Goal: Ask a question: Seek information or help from site administrators or community

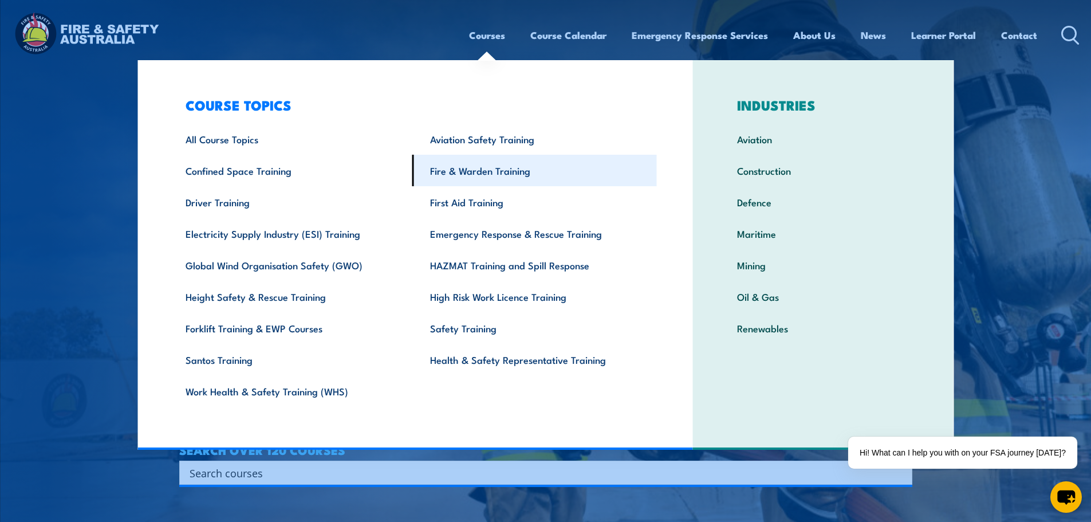
click at [488, 161] on link "Fire & Warden Training" at bounding box center [534, 170] width 245 height 31
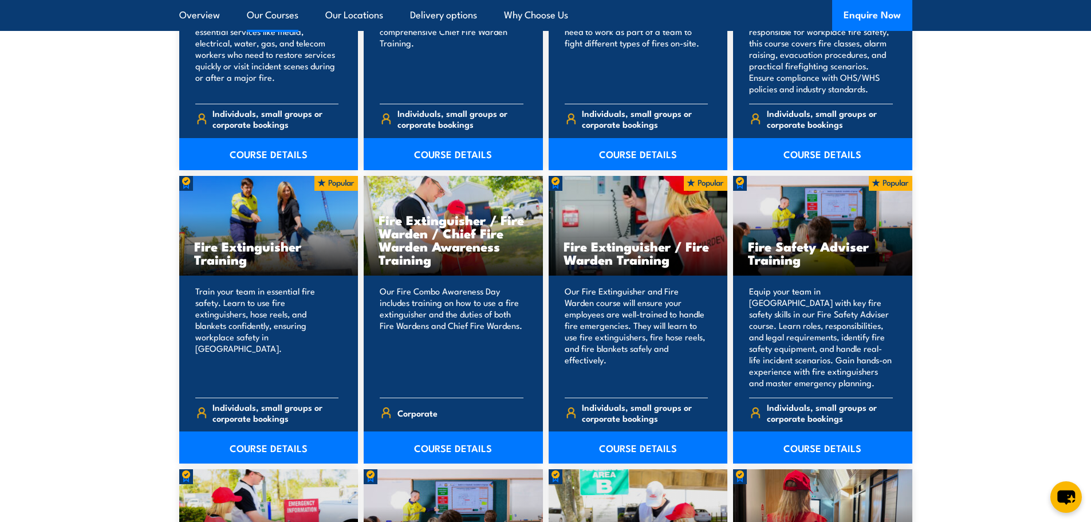
scroll to position [1145, 0]
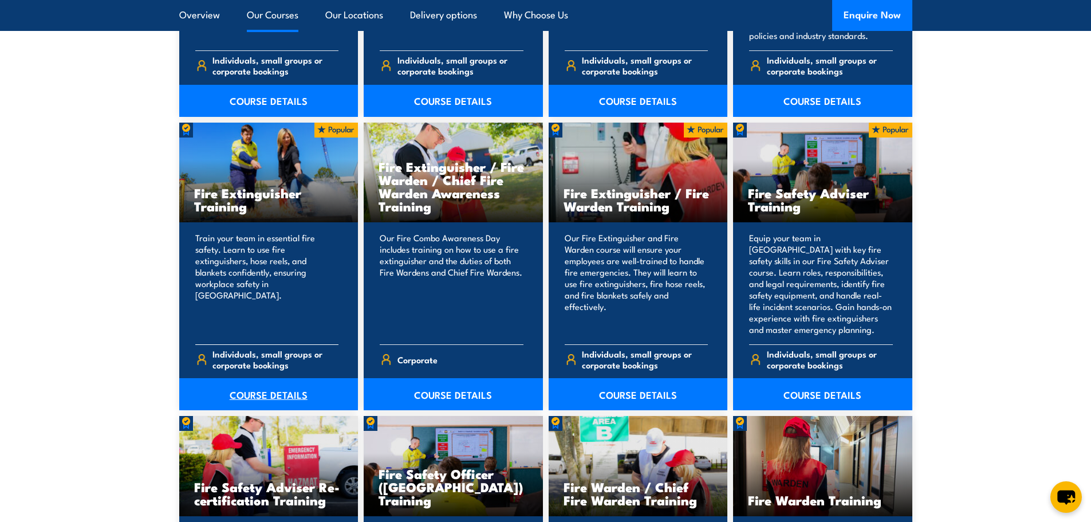
click at [274, 384] on link "COURSE DETAILS" at bounding box center [268, 394] width 179 height 32
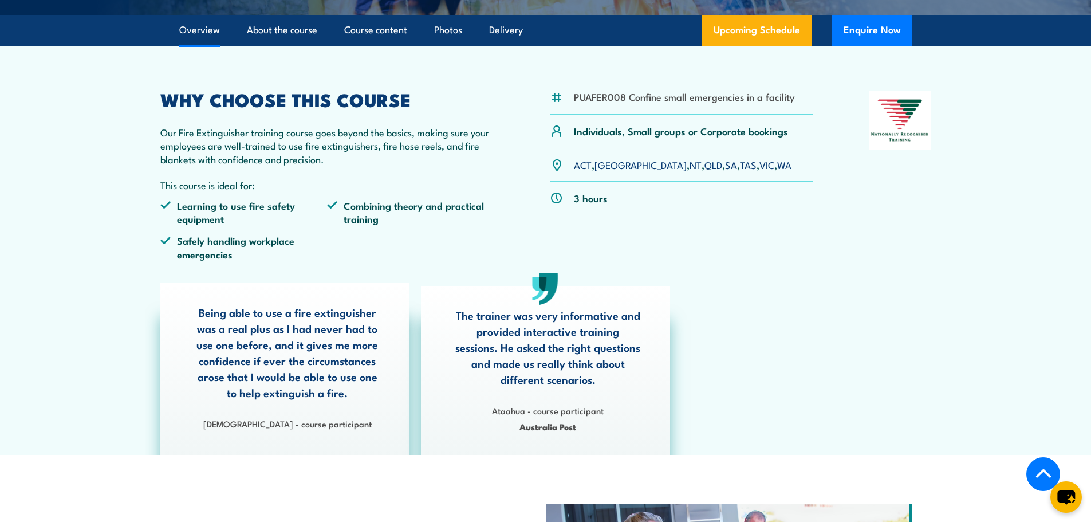
scroll to position [229, 0]
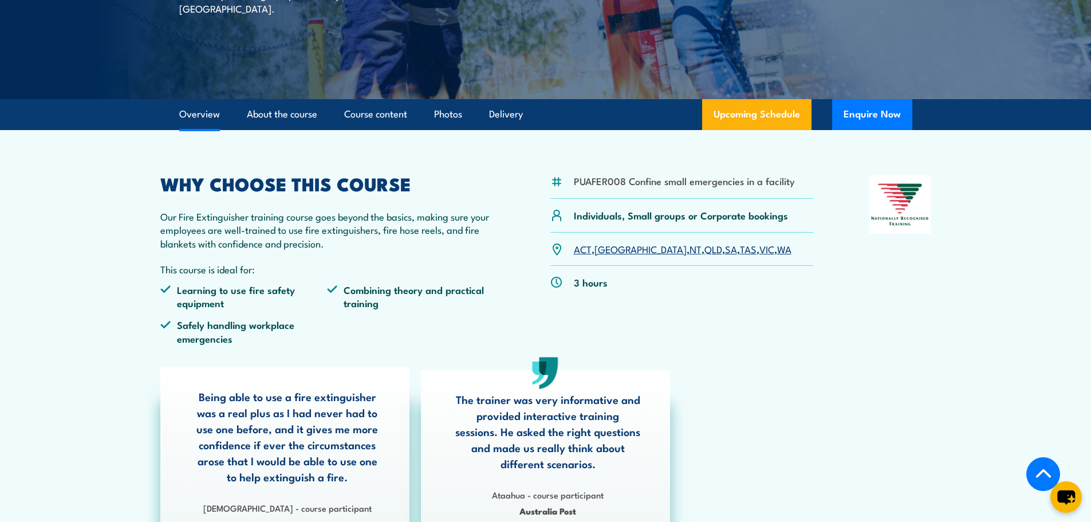
click at [759, 251] on link "VIC" at bounding box center [766, 249] width 15 height 14
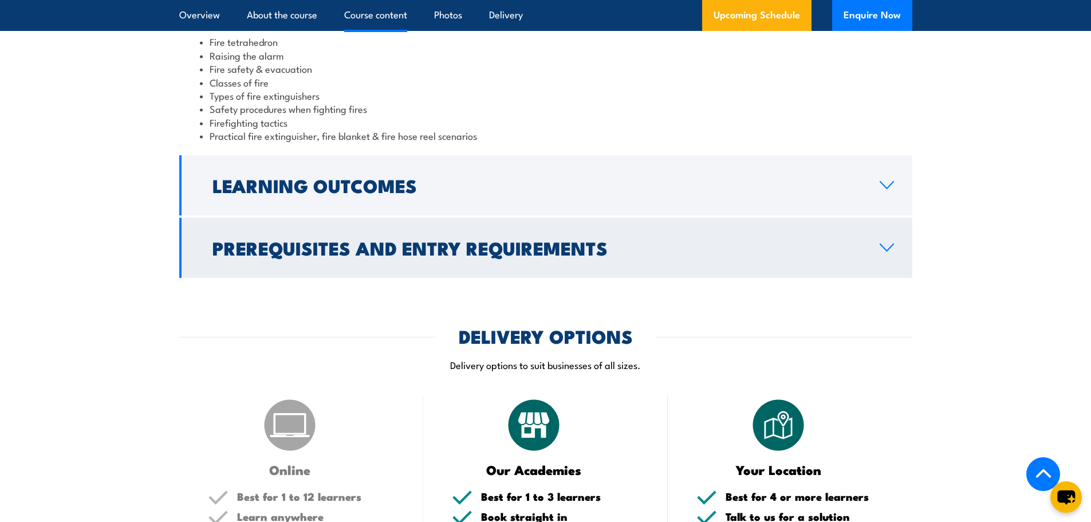
scroll to position [1063, 0]
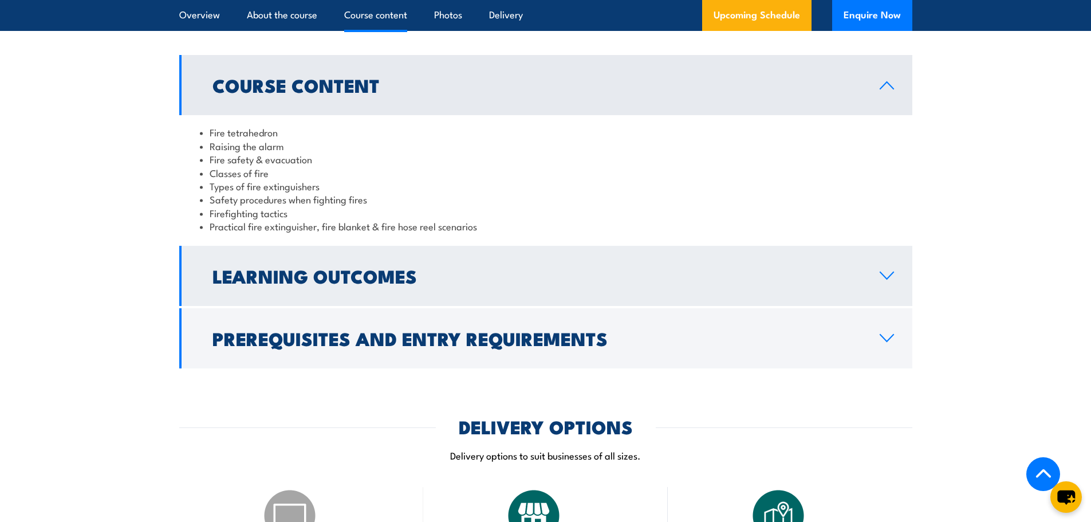
click at [837, 287] on link "Learning Outcomes" at bounding box center [545, 276] width 733 height 60
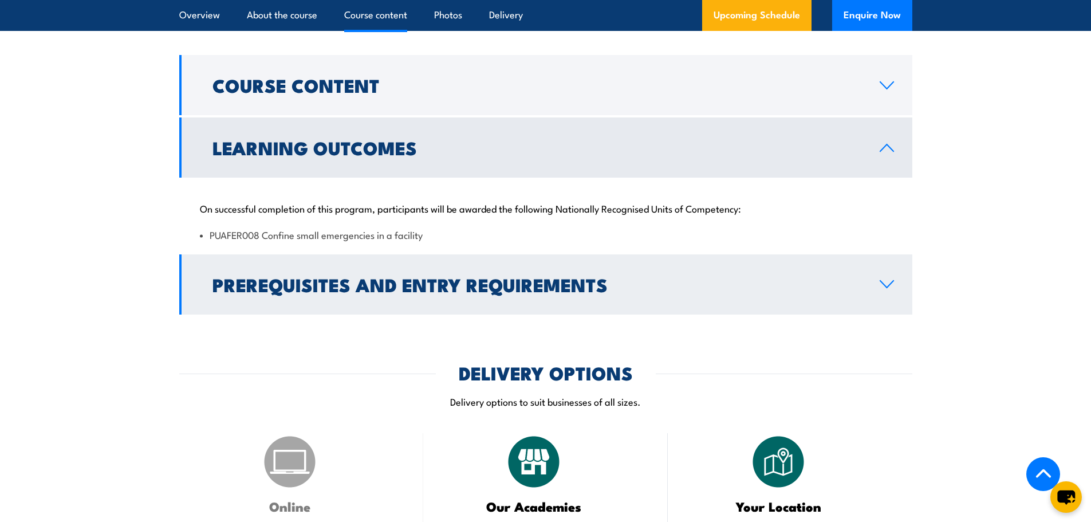
click at [482, 277] on h2 "Prerequisites and Entry Requirements" at bounding box center [536, 284] width 649 height 16
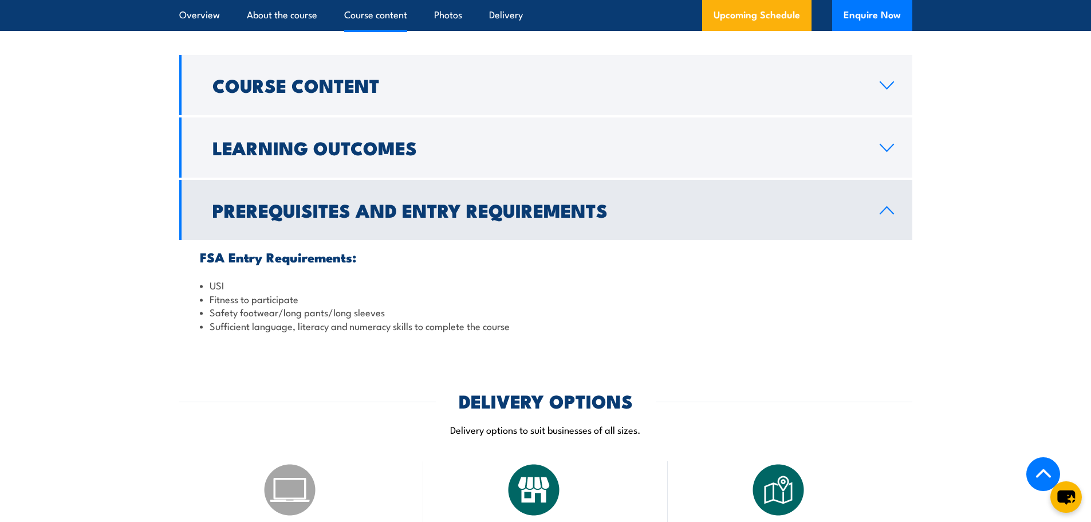
click at [276, 309] on li "Safety footwear/long pants/long sleeves" at bounding box center [546, 311] width 692 height 13
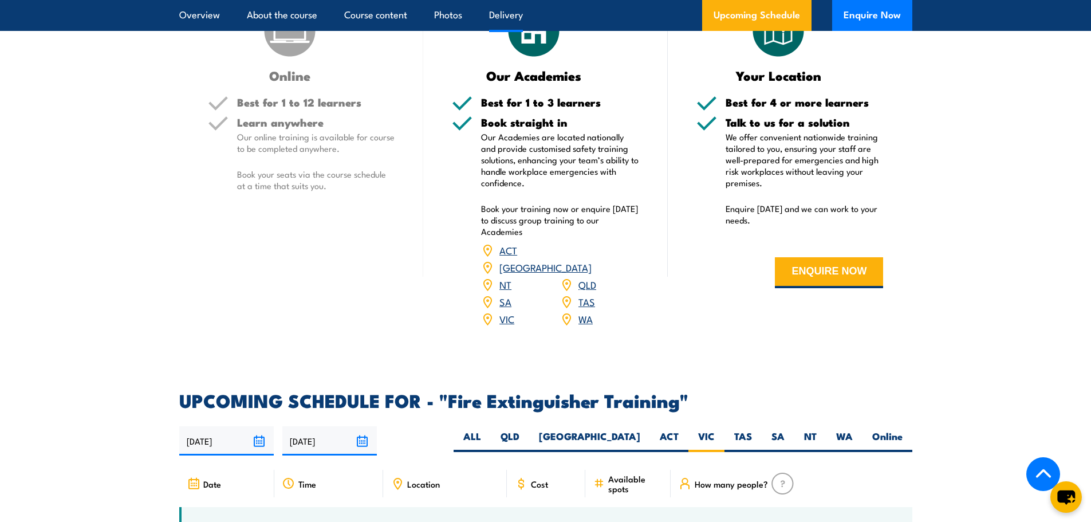
scroll to position [1521, 0]
click at [834, 271] on button "ENQUIRE NOW" at bounding box center [829, 273] width 108 height 31
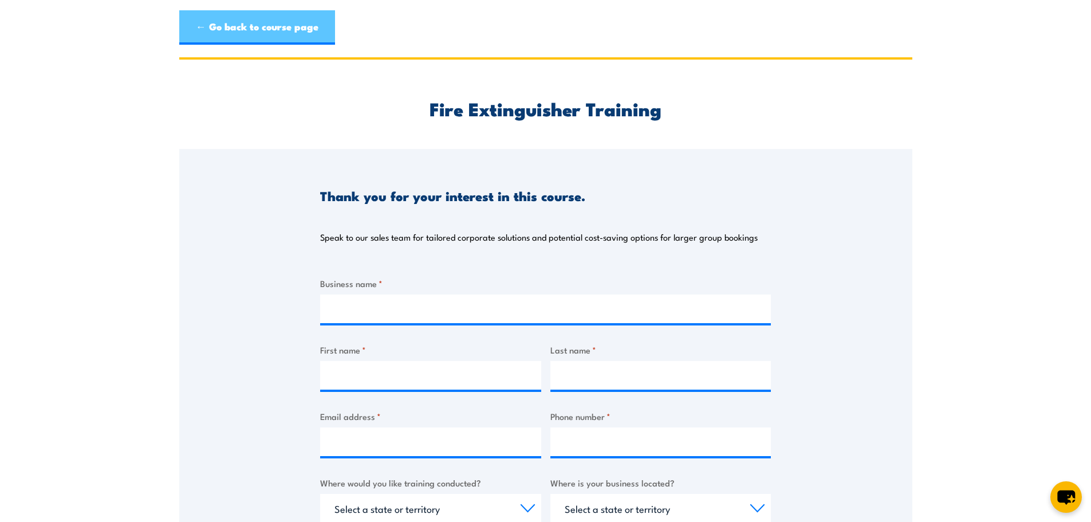
click at [278, 40] on link "← Go back to course page" at bounding box center [257, 27] width 156 height 34
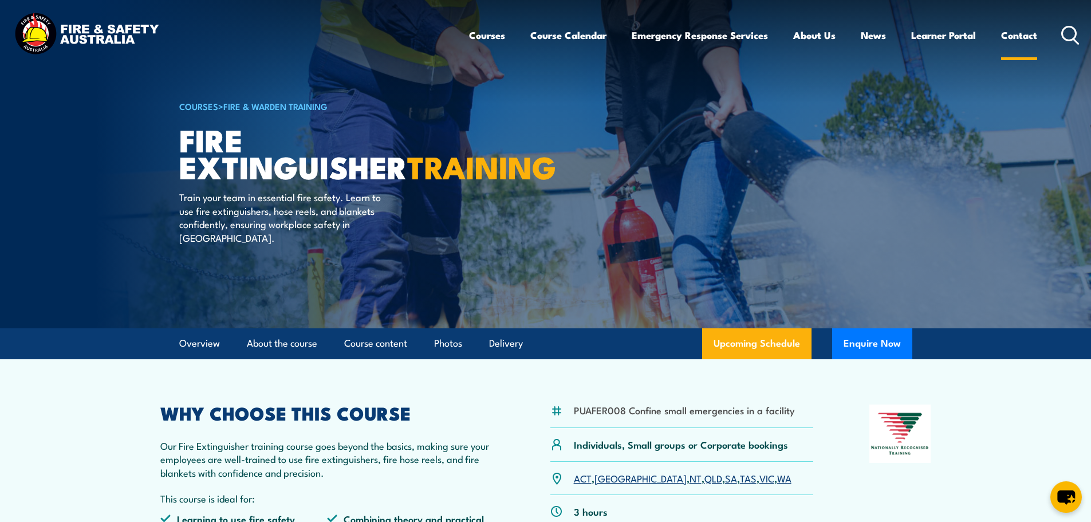
click at [1026, 31] on link "Contact" at bounding box center [1019, 35] width 36 height 30
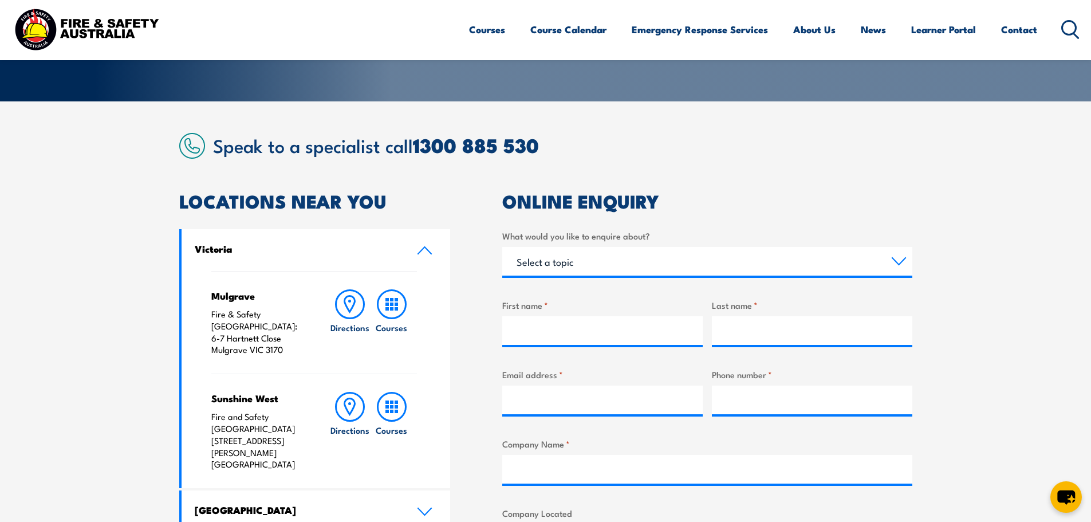
scroll to position [229, 0]
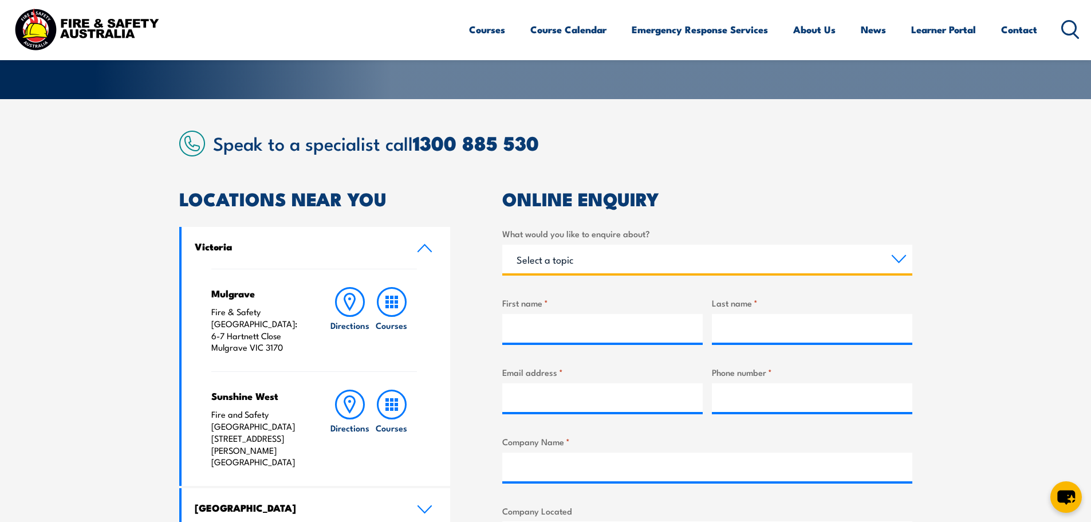
click at [640, 258] on select "Select a topic Training Emergency Response Services General Enquiry" at bounding box center [707, 259] width 410 height 29
select select "Training"
click at [502, 245] on select "Select a topic Training Emergency Response Services General Enquiry" at bounding box center [707, 259] width 410 height 29
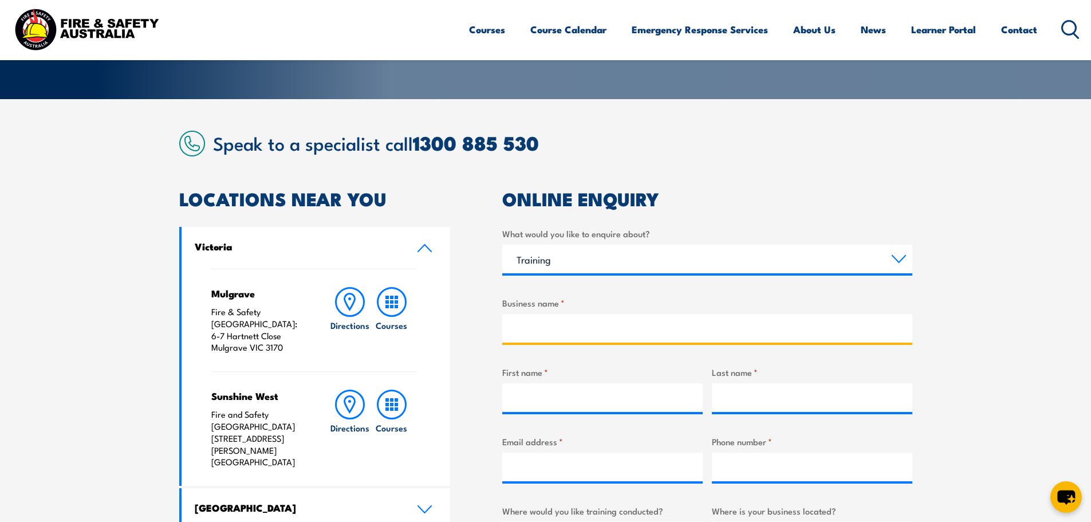
click at [622, 325] on input "Business name *" at bounding box center [707, 328] width 410 height 29
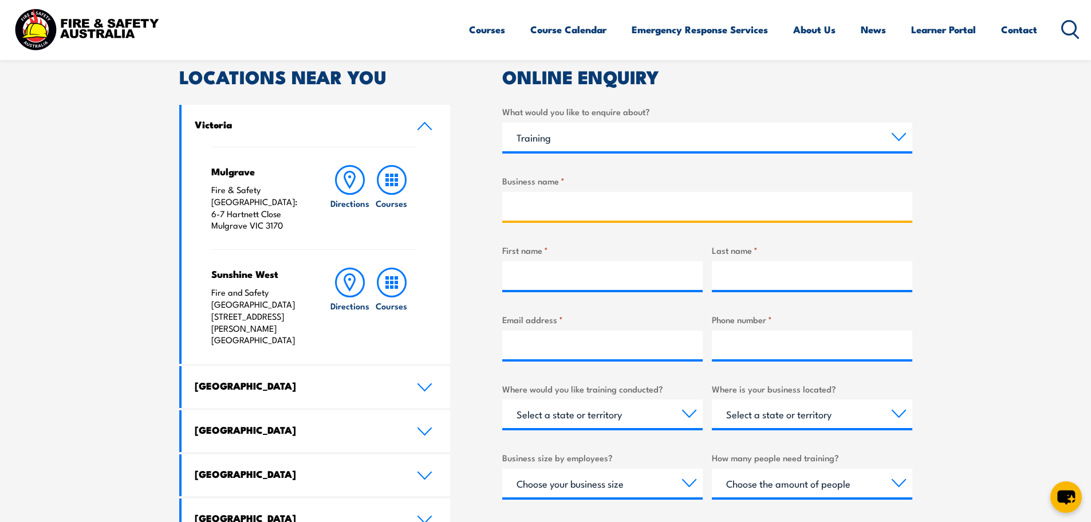
scroll to position [344, 0]
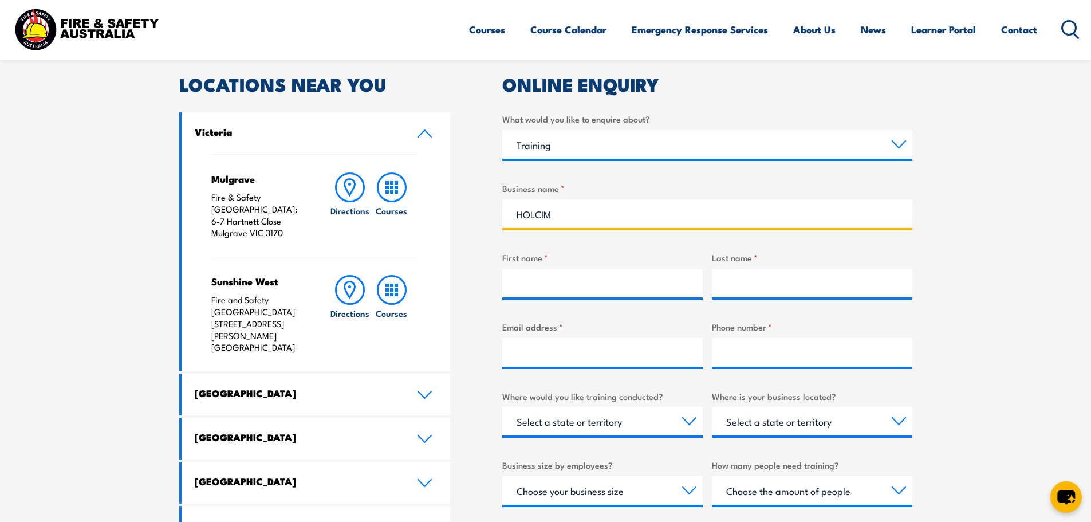
type input "HOLCIM"
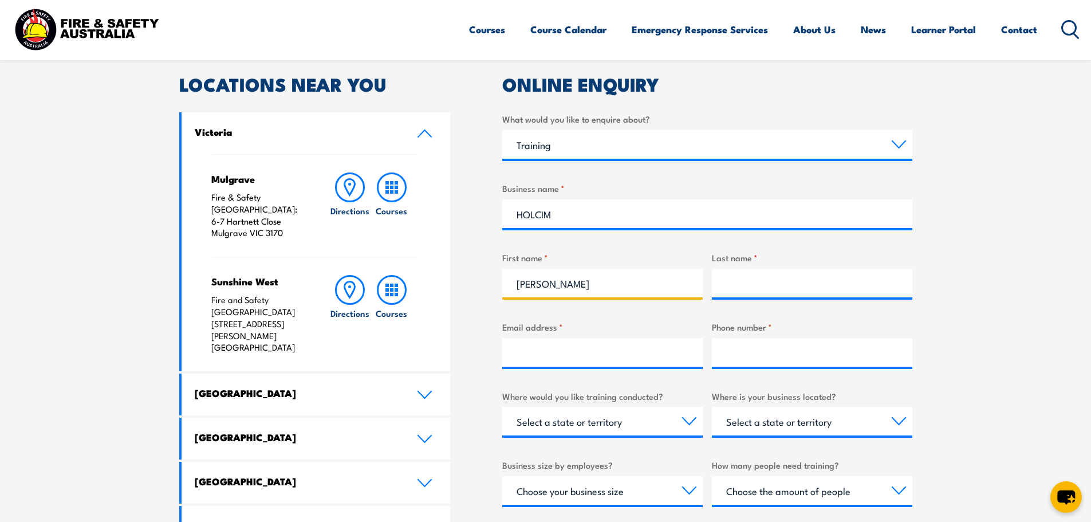
type input "[PERSON_NAME]"
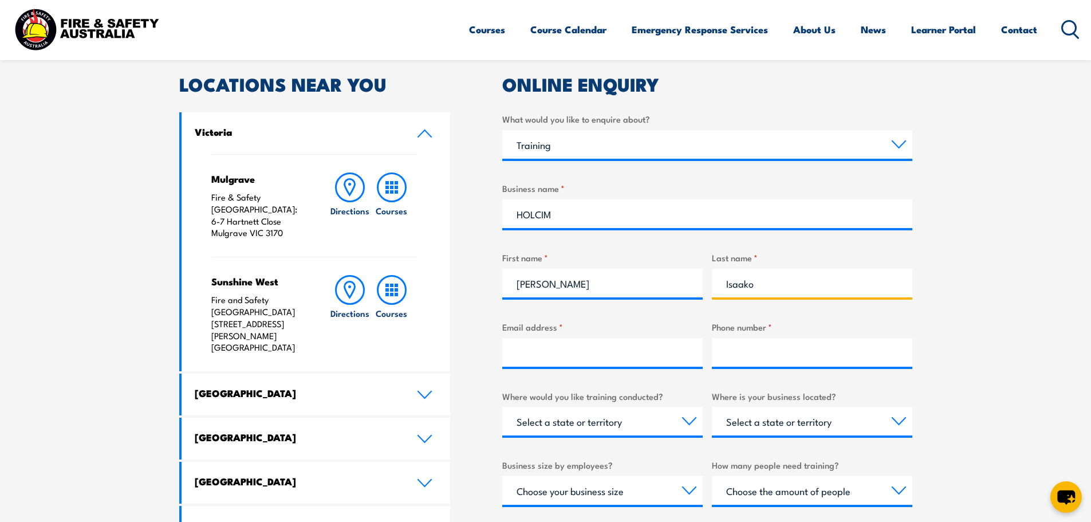
type input "Isaako"
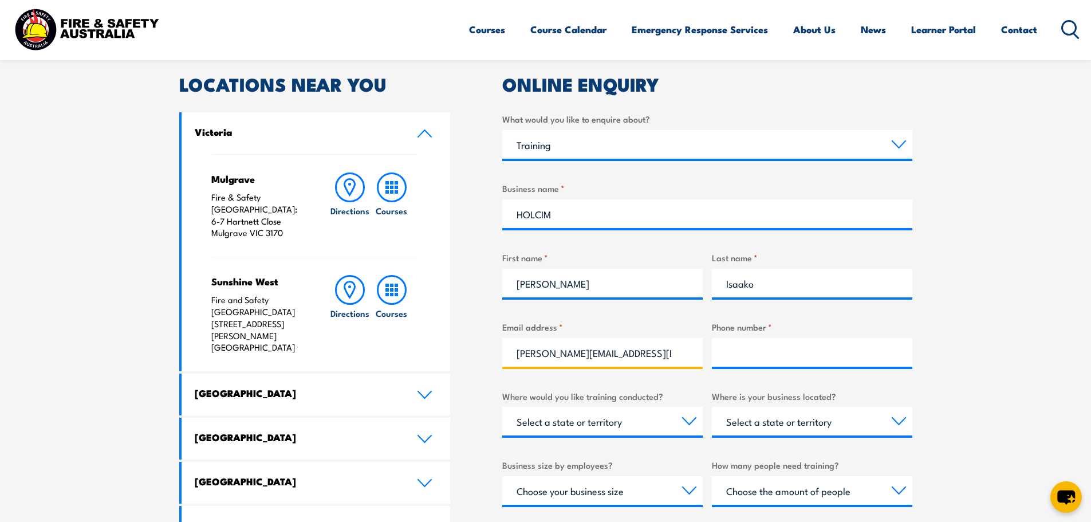
type input "[PERSON_NAME][EMAIL_ADDRESS][DOMAIN_NAME]"
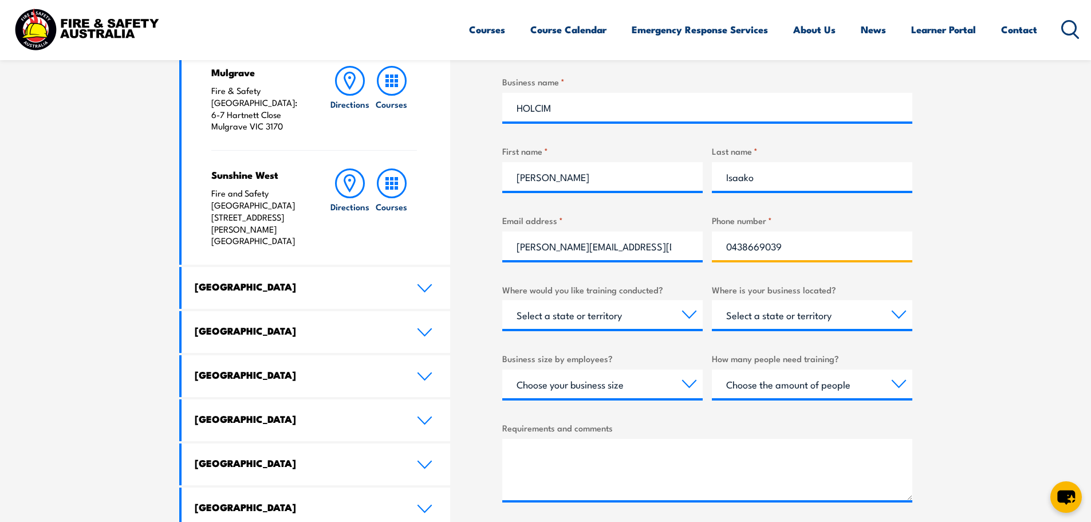
scroll to position [458, 0]
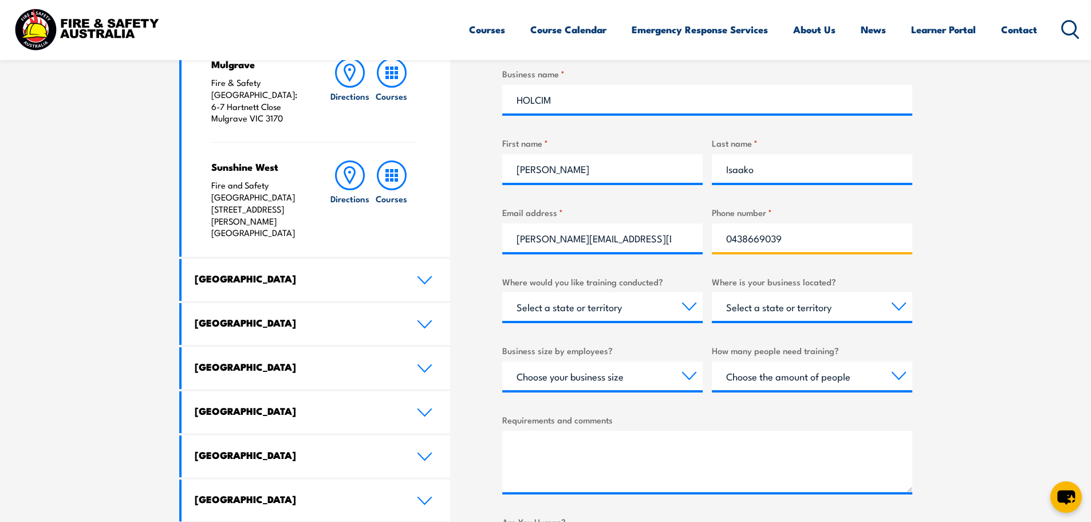
type input "0438669039"
click at [668, 310] on select "Select a state or territory Nationally - multiple locations [GEOGRAPHIC_DATA] […" at bounding box center [602, 306] width 200 height 29
select select "VIC"
click at [502, 292] on select "Select a state or territory Nationally - multiple locations [GEOGRAPHIC_DATA] […" at bounding box center [602, 306] width 200 height 29
click at [767, 307] on select "Select a state or territory [GEOGRAPHIC_DATA] [GEOGRAPHIC_DATA] [GEOGRAPHIC_DAT…" at bounding box center [812, 306] width 200 height 29
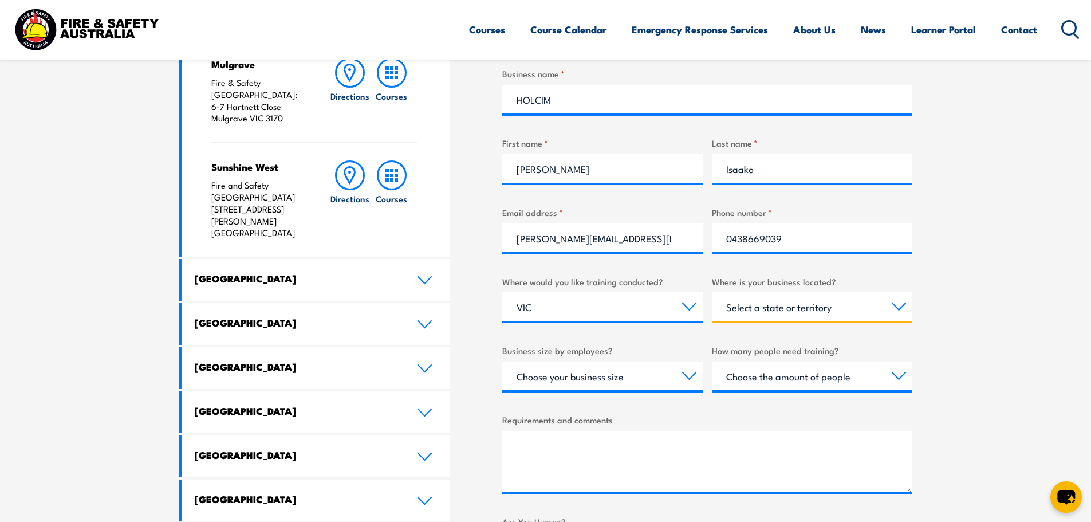
select select "VIC"
click at [712, 292] on select "Select a state or territory [GEOGRAPHIC_DATA] [GEOGRAPHIC_DATA] [GEOGRAPHIC_DAT…" at bounding box center [812, 306] width 200 height 29
click at [619, 377] on select "Choose your business size 1 to 19 20 to 199 200+" at bounding box center [602, 375] width 200 height 29
click at [502, 361] on select "Choose your business size 1 to 19 20 to 199 200+" at bounding box center [602, 375] width 200 height 29
click at [793, 376] on select "Choose the amount of people 1 to 4 5 to 19 20+" at bounding box center [812, 375] width 200 height 29
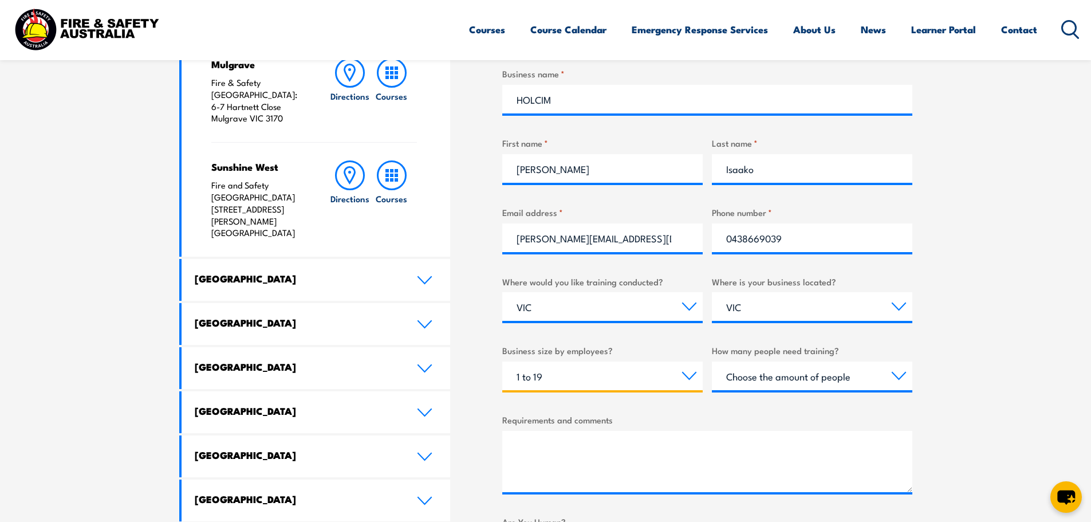
click at [596, 382] on select "Choose your business size 1 to 19 20 to 199 200+" at bounding box center [602, 375] width 200 height 29
click at [743, 376] on select "Choose the amount of people 1 to 4 5 to 19 20+" at bounding box center [812, 375] width 200 height 29
click at [641, 378] on select "Choose your business size 1 to 19 20 to 199 200+" at bounding box center [602, 375] width 200 height 29
select select "200+"
click at [502, 361] on select "Choose your business size 1 to 19 20 to 199 200+" at bounding box center [602, 375] width 200 height 29
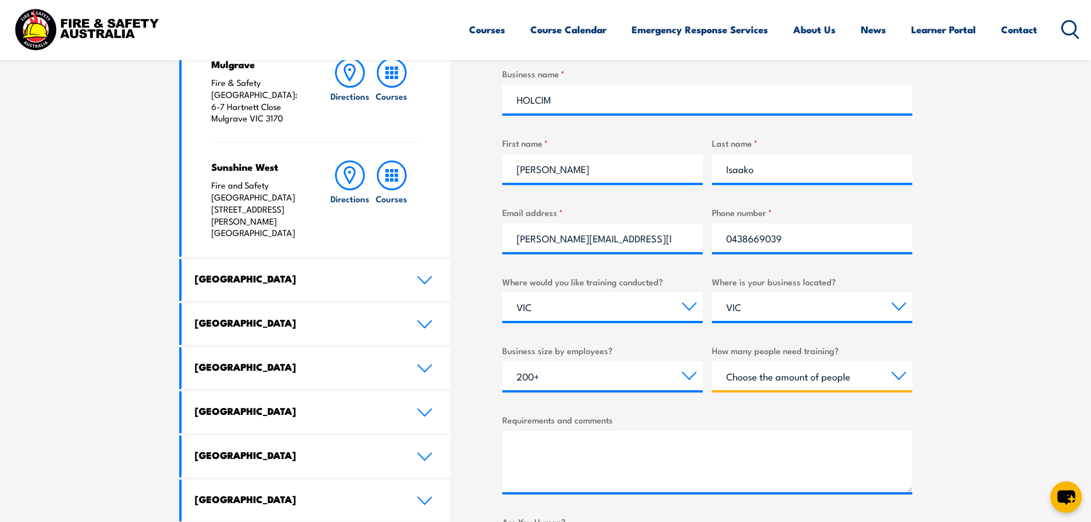
click at [797, 365] on select "Choose the amount of people 1 to 4 5 to 19 20+" at bounding box center [812, 375] width 200 height 29
click at [712, 361] on select "Choose the amount of people 1 to 4 5 to 19 20+" at bounding box center [812, 375] width 200 height 29
click at [774, 382] on select "Choose the amount of people 1 to 4 5 to 19 20+" at bounding box center [812, 375] width 200 height 29
select select "5 to 19"
click at [712, 361] on select "Choose the amount of people 1 to 4 5 to 19 20+" at bounding box center [812, 375] width 200 height 29
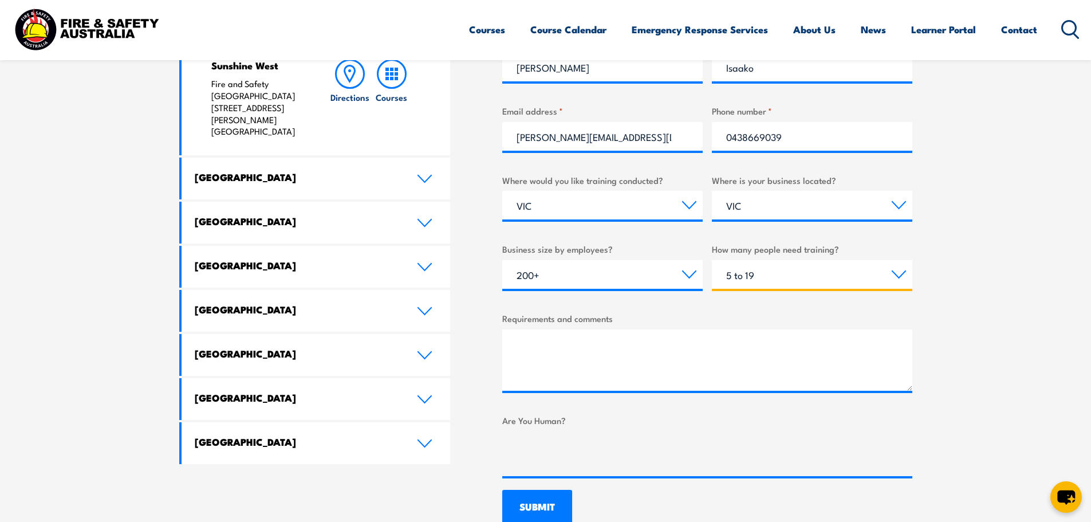
scroll to position [630, 0]
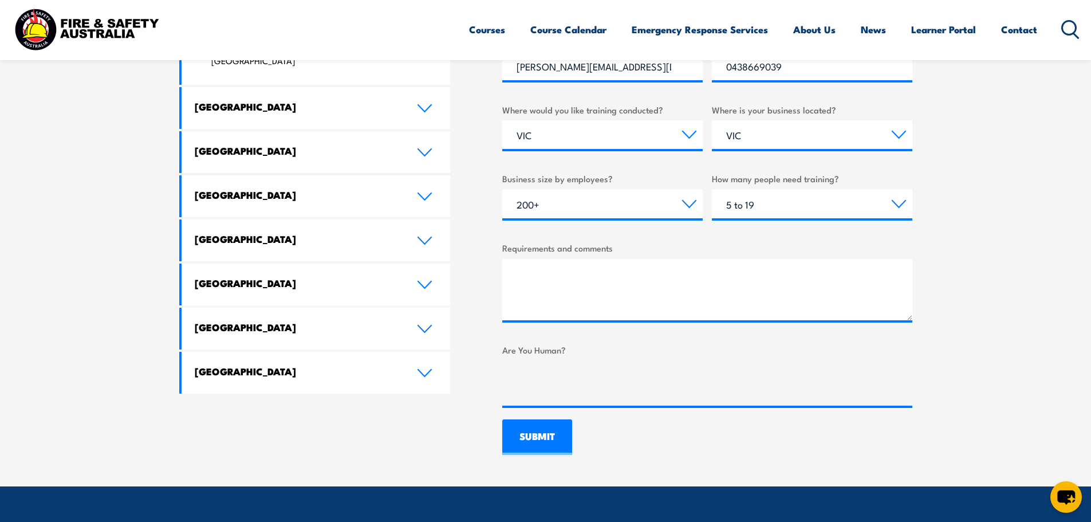
click at [717, 330] on div "What would you like to enquire about? Select a topic Training Emergency Respons…" at bounding box center [707, 115] width 410 height 579
click at [716, 293] on textarea "Requirements and comments" at bounding box center [707, 289] width 410 height 61
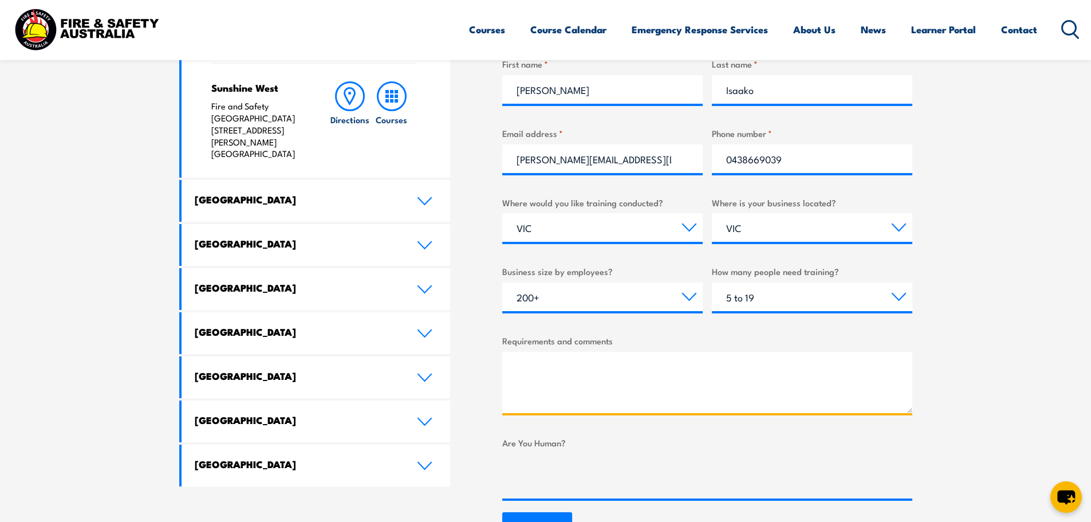
scroll to position [573, 0]
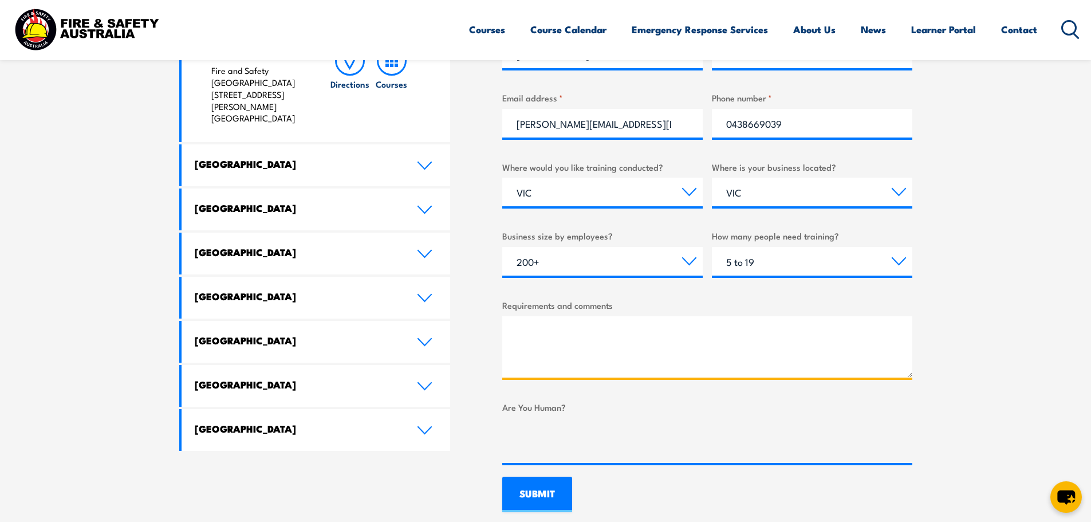
click at [607, 331] on textarea "Requirements and comments" at bounding box center [707, 346] width 410 height 61
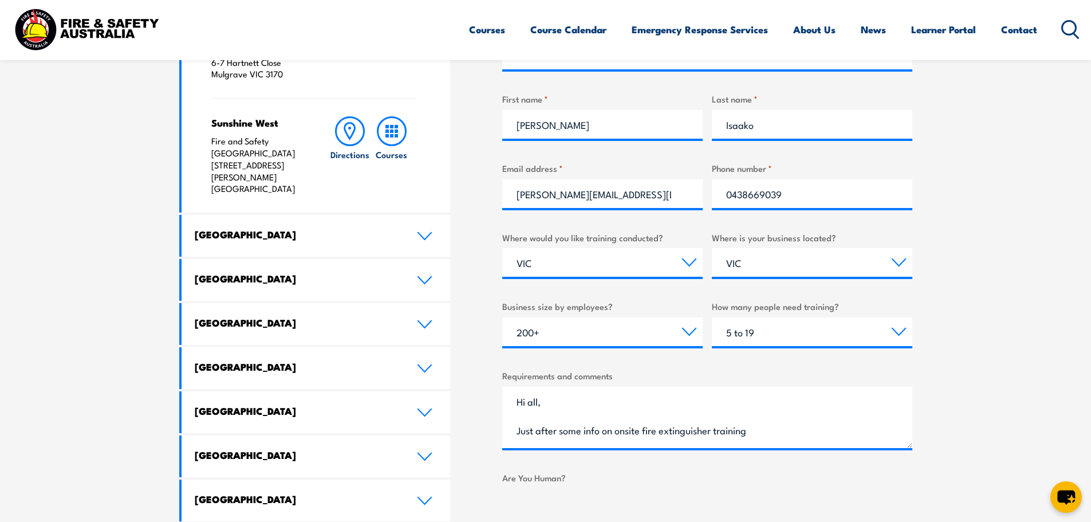
scroll to position [515, 0]
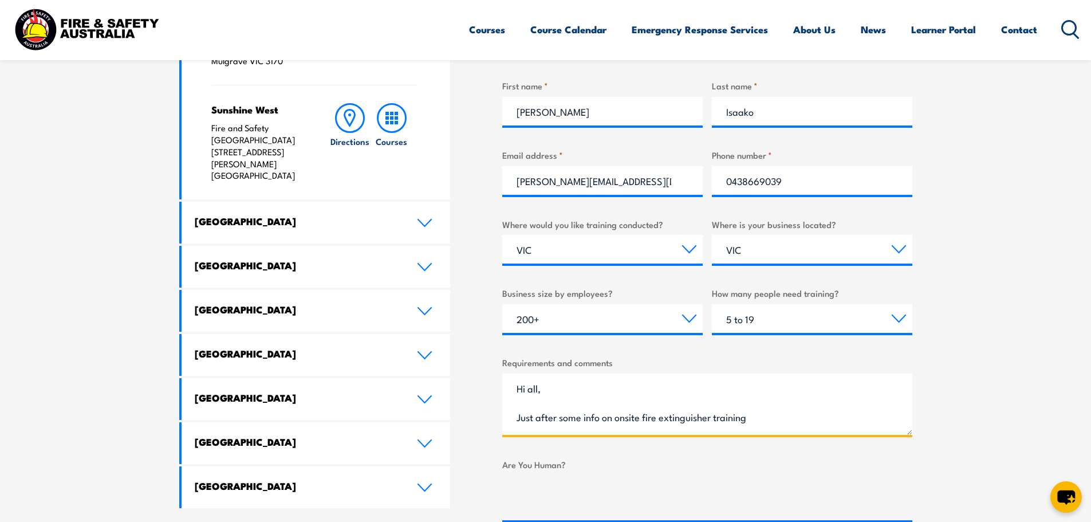
click at [770, 416] on textarea "Hi all, Just after some info on onsite fire extinguisher training" at bounding box center [707, 403] width 410 height 61
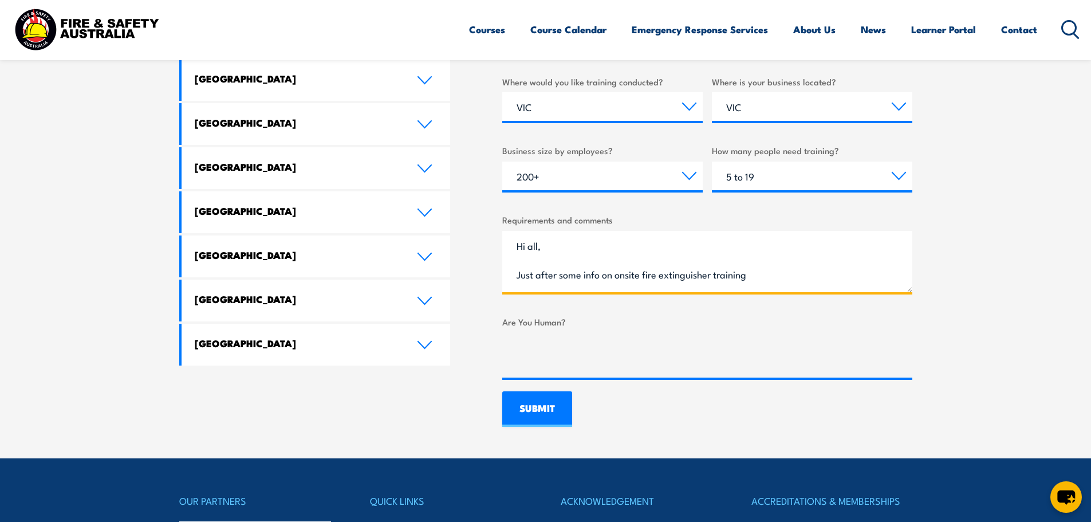
scroll to position [630, 0]
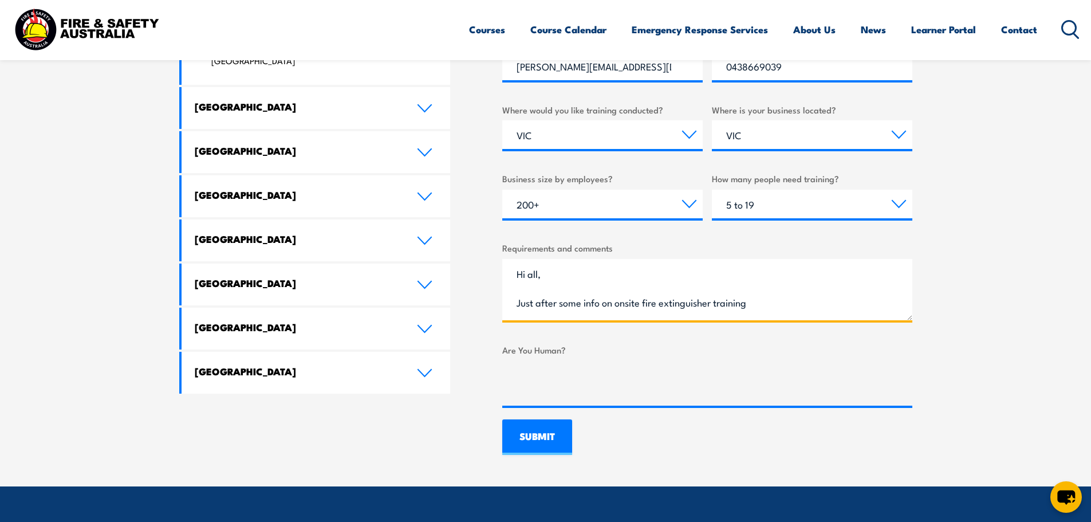
click at [760, 303] on textarea "Hi all, Just after some info on onsite fire extinguisher training" at bounding box center [707, 289] width 410 height 61
drag, startPoint x: 530, startPoint y: 302, endPoint x: 578, endPoint y: 301, distance: 48.1
click at [578, 301] on textarea "Hi all, Just after some info on onsite fire extinguisher training" at bounding box center [707, 289] width 410 height 61
click at [589, 302] on textarea "Hi all, Just after some info on onsite fire extinguisher training" at bounding box center [707, 289] width 410 height 61
click at [609, 303] on textarea "Hi all, Just after some info on onsite fire extinguisher training" at bounding box center [707, 289] width 410 height 61
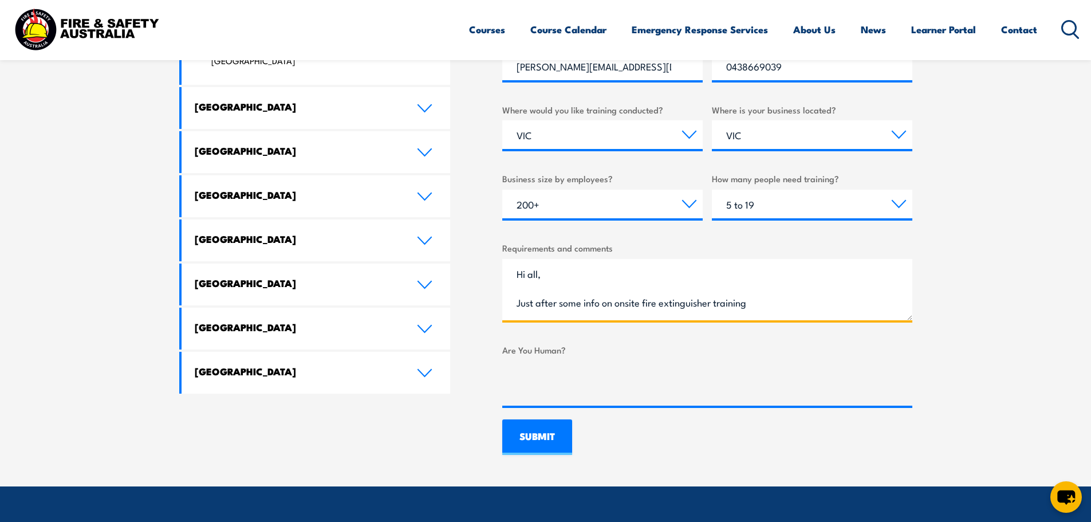
click at [636, 305] on textarea "Hi all, Just after some info on onsite fire extinguisher training" at bounding box center [707, 289] width 410 height 61
click at [756, 306] on textarea "Hi all, Just after some info on onsite fire extinguisher training" at bounding box center [707, 289] width 410 height 61
click at [642, 304] on textarea "Hi all, Just after some info on onsite fire extinguisher training" at bounding box center [707, 289] width 410 height 61
click at [795, 310] on textarea "Hi all, Just after some info on onsite fire extinguisher training" at bounding box center [707, 289] width 410 height 61
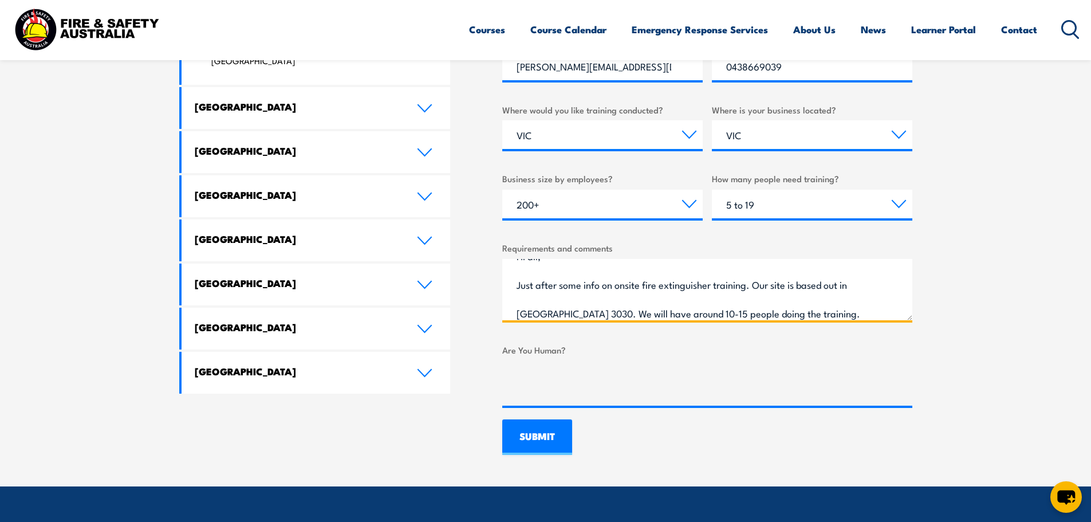
scroll to position [46, 0]
type textarea "Hi all, Just after some info on onsite fire extinguisher training. Our site is …"
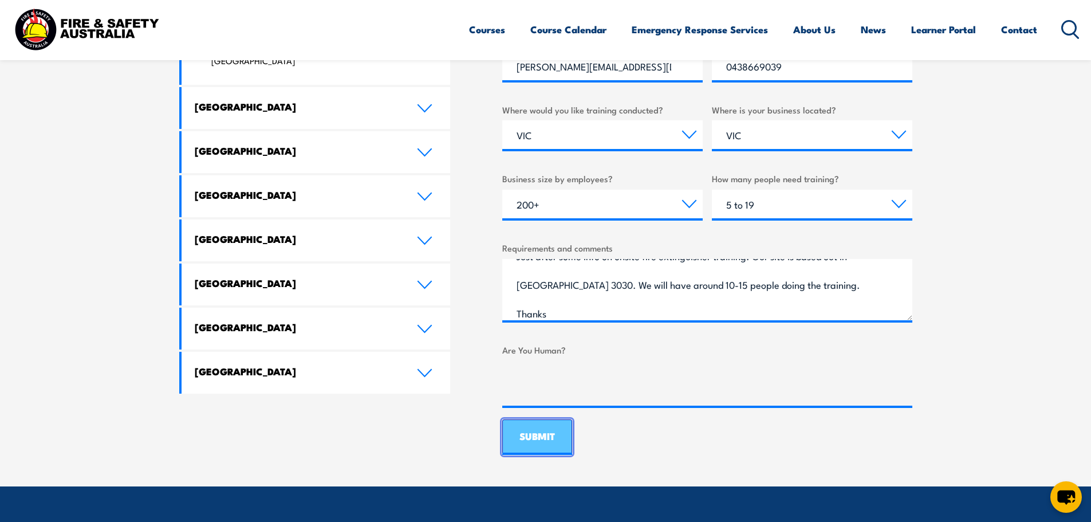
click at [539, 450] on input "SUBMIT" at bounding box center [537, 437] width 70 height 36
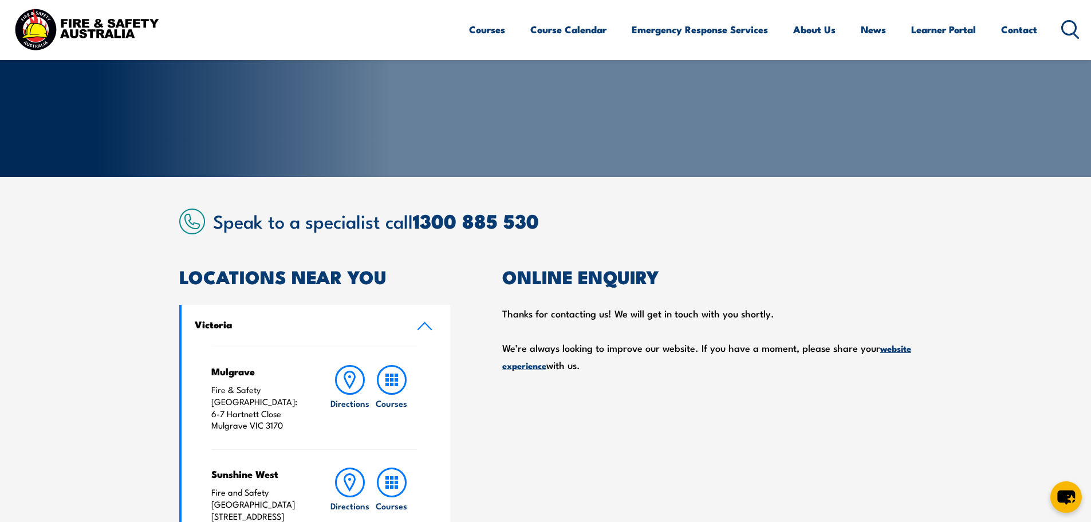
scroll to position [0, 0]
